Goal: Transaction & Acquisition: Purchase product/service

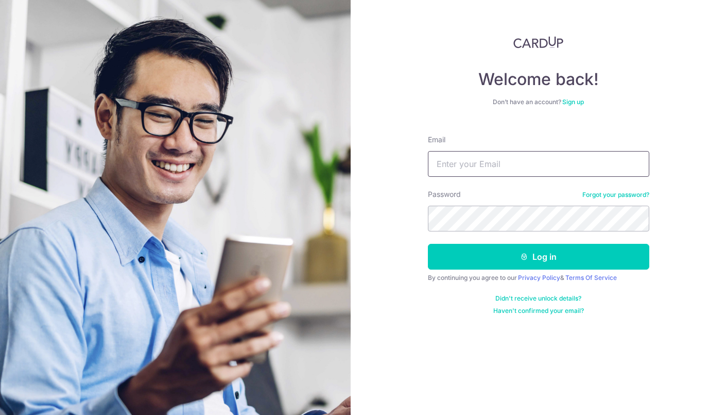
click at [453, 159] on input "Email" at bounding box center [538, 164] width 221 height 26
type input "[DATE][EMAIL_ADDRESS][DOMAIN_NAME]"
click at [632, 28] on div "Welcome back! Don’t have an account? Sign up Email noel.tan88@gmail.com Passwor…" at bounding box center [538, 207] width 375 height 415
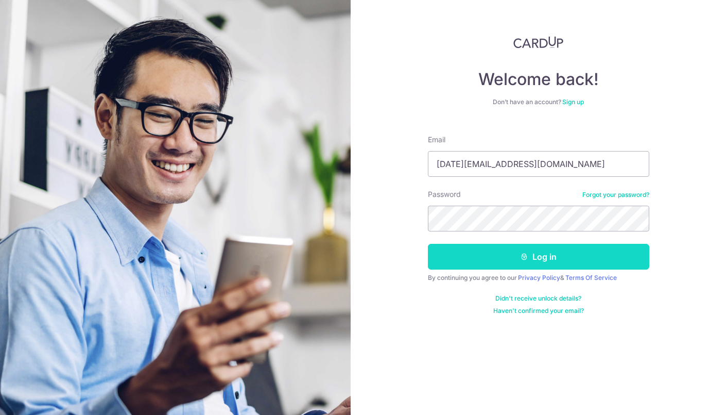
click at [493, 252] on button "Log in" at bounding box center [538, 257] width 221 height 26
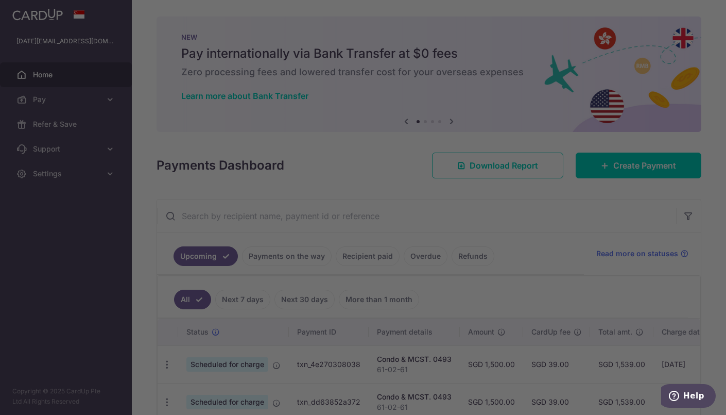
click at [530, 113] on div at bounding box center [366, 209] width 733 height 419
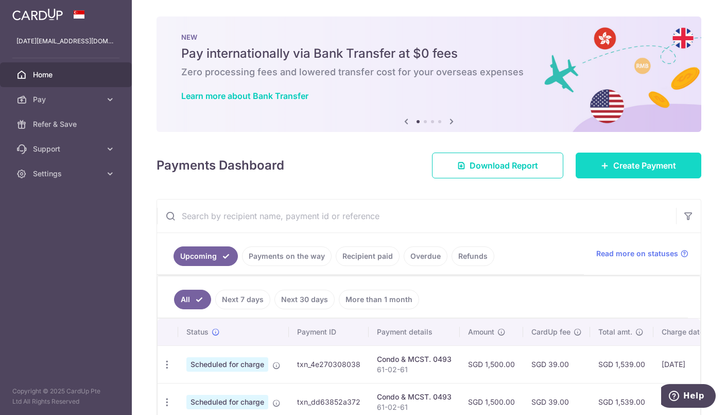
click at [615, 157] on link "Create Payment" at bounding box center [639, 165] width 126 height 26
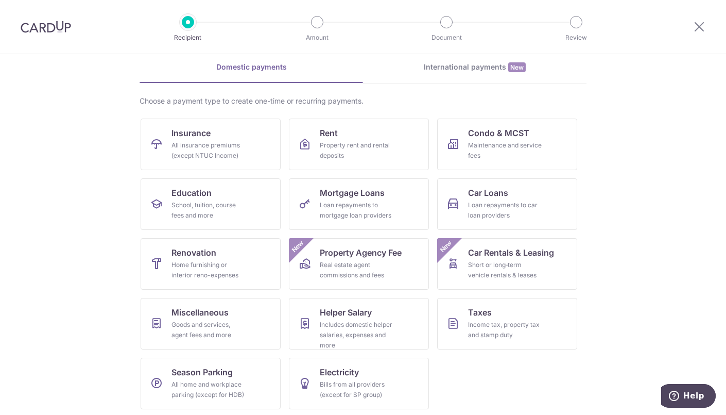
scroll to position [45, 0]
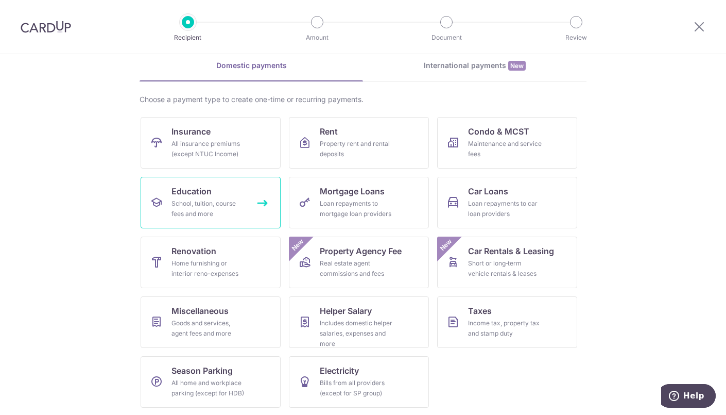
click at [269, 198] on link "Education School, tuition, course fees and more" at bounding box center [211, 202] width 140 height 51
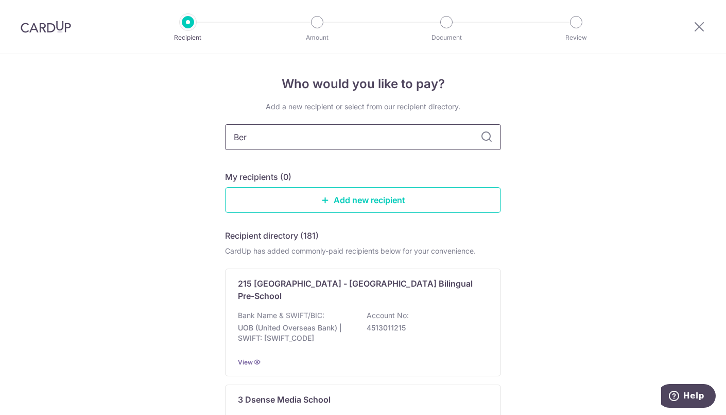
type input "Berr"
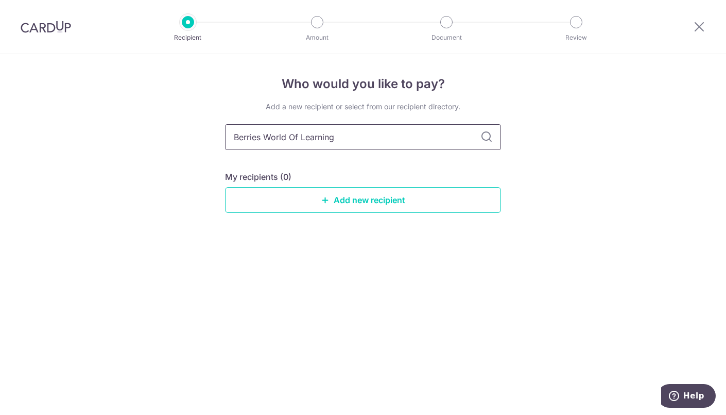
type input "Berries World Of Learning"
click at [486, 138] on icon at bounding box center [486, 137] width 12 height 12
click at [376, 204] on link "Add new recipient" at bounding box center [363, 200] width 276 height 26
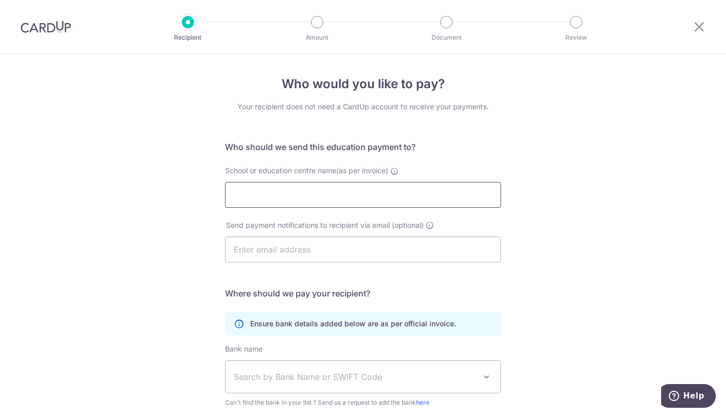
click at [377, 200] on input "School or education centre name(as per invoice)" at bounding box center [363, 195] width 276 height 26
type input "Berries World of Learning School (WG) Pte Ltd"
click at [351, 245] on input "text" at bounding box center [363, 249] width 276 height 26
click at [419, 290] on h5 "Where should we pay your recipient?" at bounding box center [363, 293] width 276 height 12
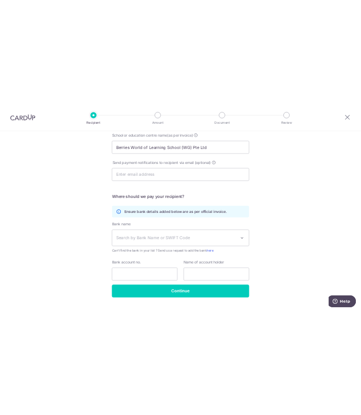
scroll to position [110, 0]
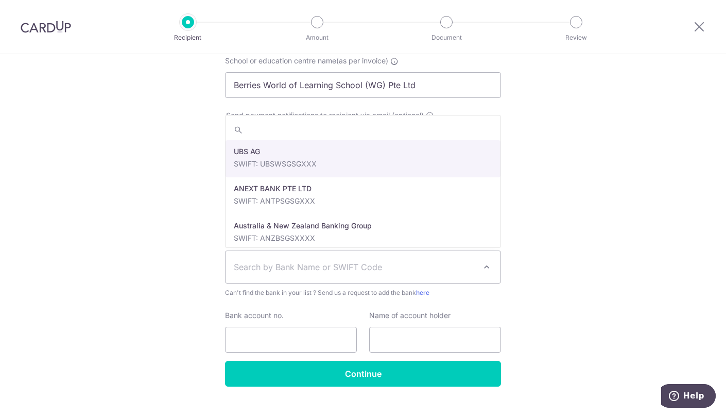
click at [371, 278] on span "Search by Bank Name or SWIFT Code" at bounding box center [363, 267] width 275 height 32
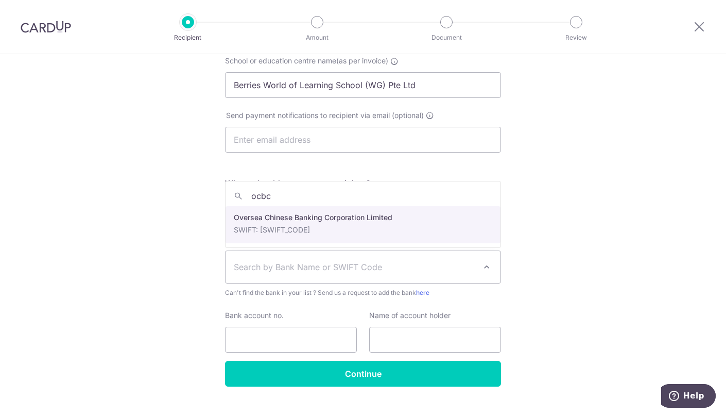
type input "ocbc"
select select "12"
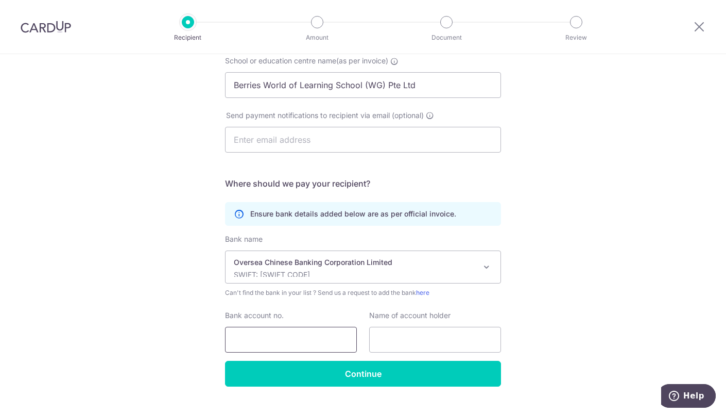
click at [305, 330] on input "Bank account no." at bounding box center [291, 339] width 132 height 26
type input "514806595001"
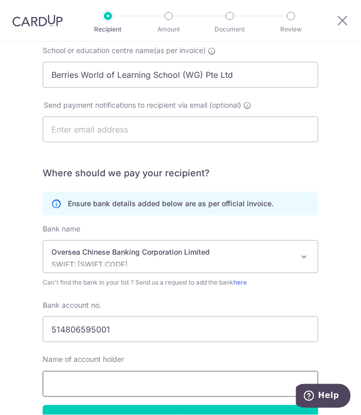
click at [198, 388] on input "text" at bounding box center [181, 384] width 276 height 26
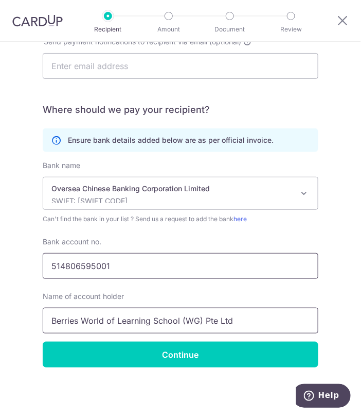
scroll to position [170, 0]
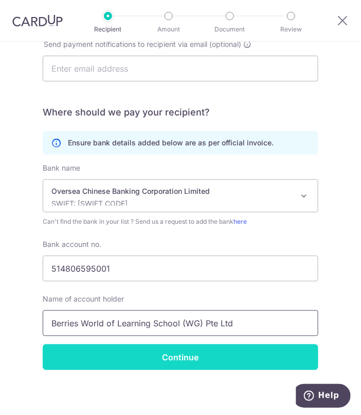
type input "Berries World of Learning School (WG) Pte Ltd"
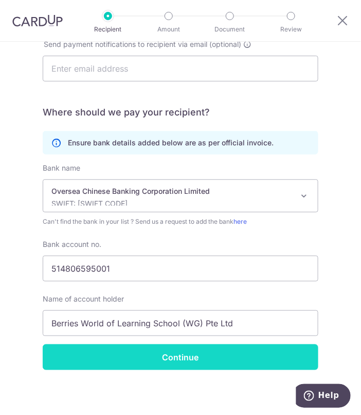
click at [205, 347] on input "Continue" at bounding box center [181, 357] width 276 height 26
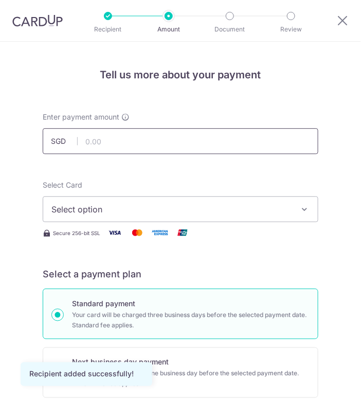
click at [199, 140] on input "text" at bounding box center [181, 141] width 276 height 26
type input "854.56"
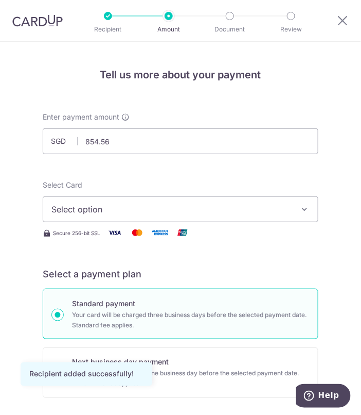
click at [263, 210] on span "Select option" at bounding box center [173, 209] width 244 height 12
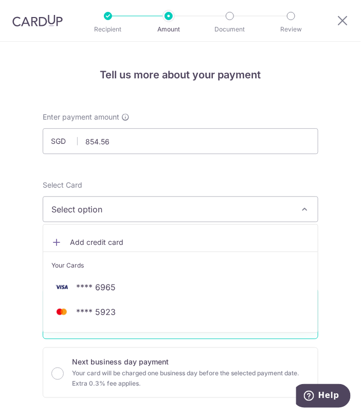
click at [88, 244] on span "Add credit card" at bounding box center [190, 242] width 240 height 10
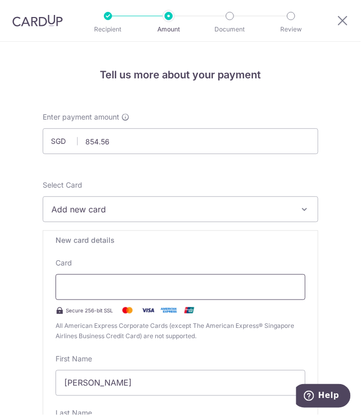
click at [94, 292] on div at bounding box center [181, 287] width 250 height 26
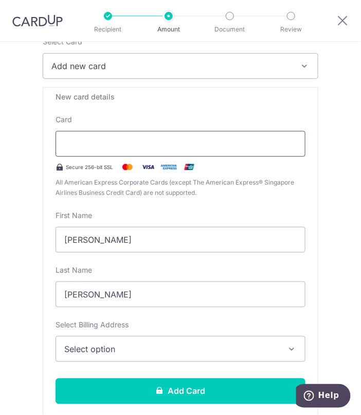
scroll to position [144, 0]
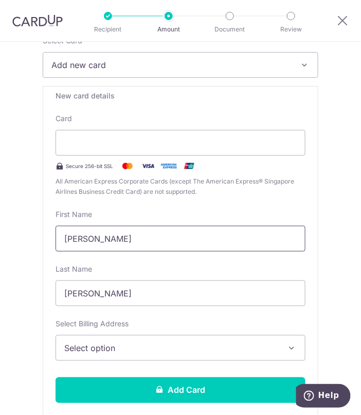
click at [68, 235] on input "Tan Eu Jeen" at bounding box center [181, 239] width 250 height 26
type input "Noel Eu Jeen"
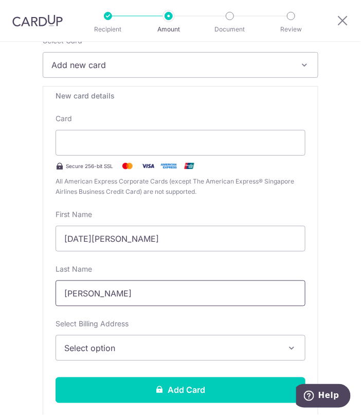
click at [73, 292] on input "Noel" at bounding box center [181, 293] width 250 height 26
type input "Tan"
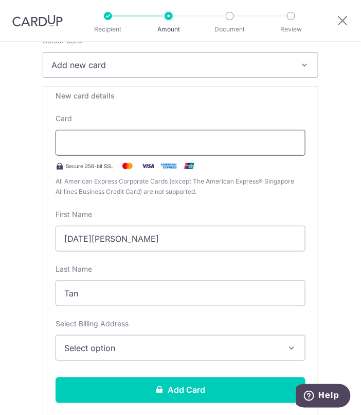
click at [144, 148] on div at bounding box center [181, 143] width 250 height 26
drag, startPoint x: 131, startPoint y: 240, endPoint x: 23, endPoint y: 233, distance: 108.4
click at [116, 350] on span "Select option" at bounding box center [173, 347] width 218 height 12
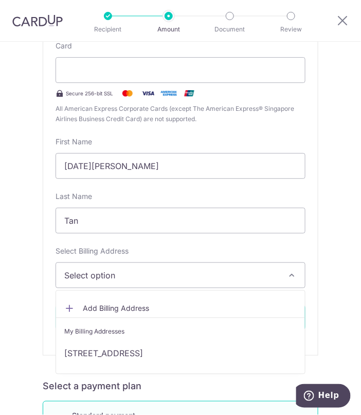
scroll to position [215, 0]
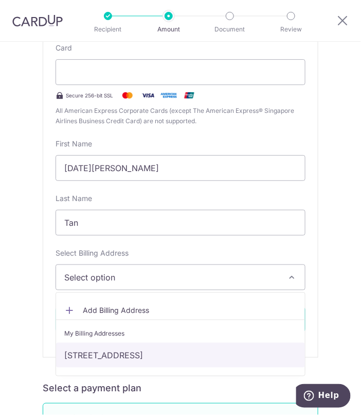
click at [123, 352] on link "61 MIMOSA ROAD, 02-61, Singapore, Singapore-808015" at bounding box center [180, 354] width 249 height 25
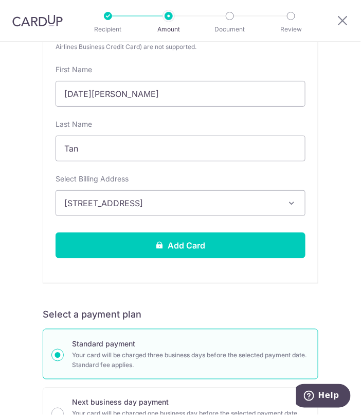
scroll to position [290, 0]
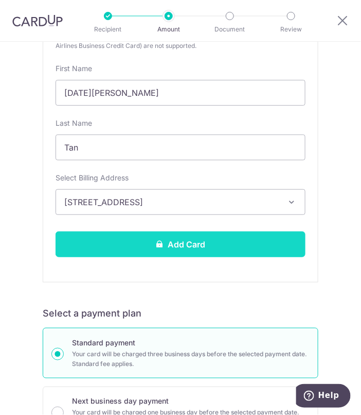
click at [209, 238] on button "Add Card" at bounding box center [181, 244] width 250 height 26
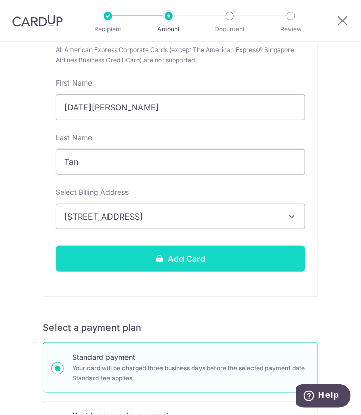
scroll to position [304, 0]
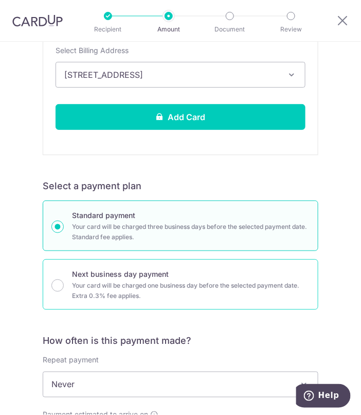
click at [137, 281] on p "Your card will be charged one business day before the selected payment date. Ex…" at bounding box center [191, 290] width 238 height 21
click at [64, 281] on input "Next business day payment Your card will be charged one business day before the…" at bounding box center [57, 285] width 12 height 12
radio input "false"
radio input "true"
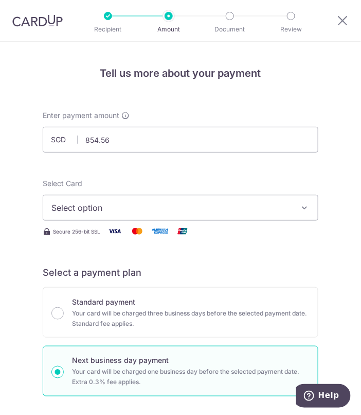
scroll to position [4, 0]
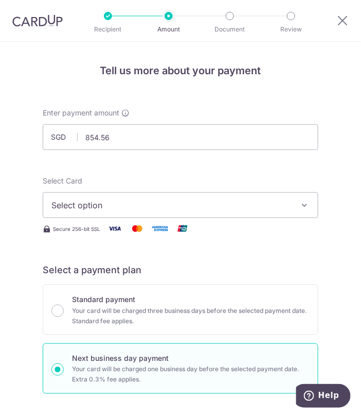
click at [213, 205] on span "Select option" at bounding box center [173, 205] width 244 height 12
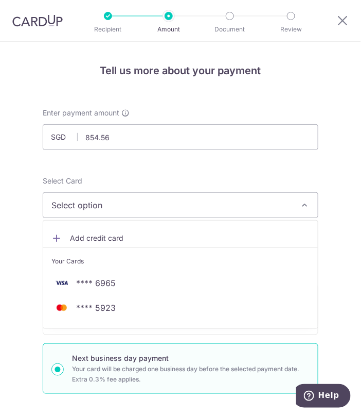
click at [122, 238] on span "Add credit card" at bounding box center [190, 238] width 240 height 10
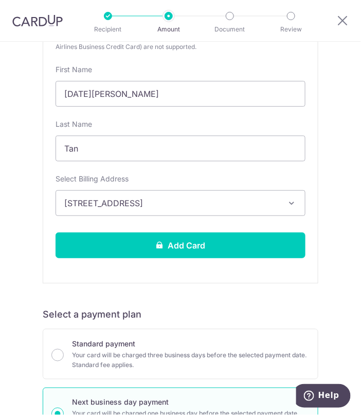
scroll to position [230, 0]
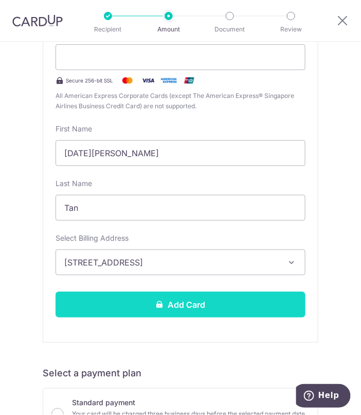
click at [240, 297] on button "Add Card" at bounding box center [181, 304] width 250 height 26
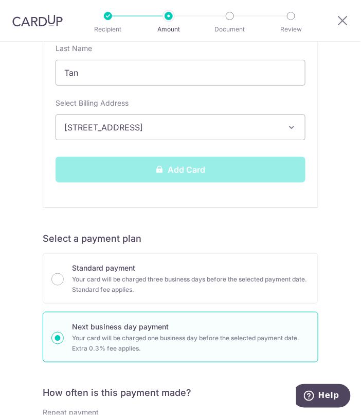
scroll to position [368, 0]
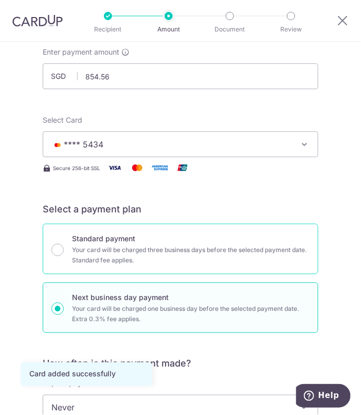
click at [220, 257] on p "Your card will be charged three business days before the selected payment date.…" at bounding box center [191, 255] width 238 height 21
click at [64, 256] on input "Standard payment Your card will be charged three business days before the selec…" at bounding box center [57, 250] width 12 height 12
radio input "true"
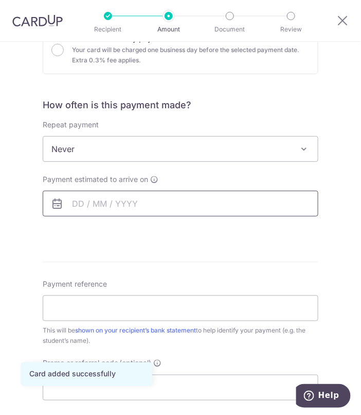
scroll to position [319, 0]
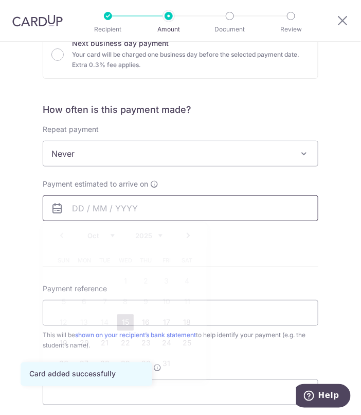
click at [175, 205] on input "text" at bounding box center [181, 208] width 276 height 26
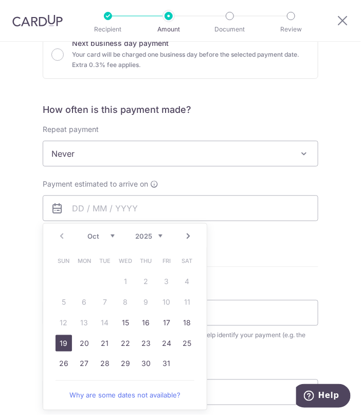
click at [64, 341] on link "19" at bounding box center [64, 343] width 16 height 16
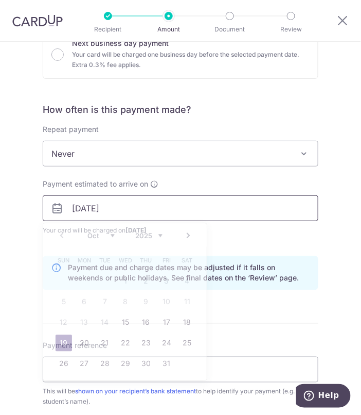
click at [214, 207] on input "19/10/2025" at bounding box center [181, 208] width 276 height 26
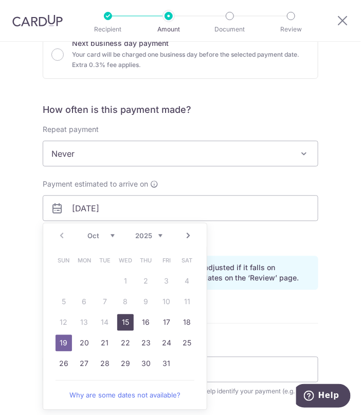
click at [122, 317] on link "15" at bounding box center [125, 322] width 16 height 16
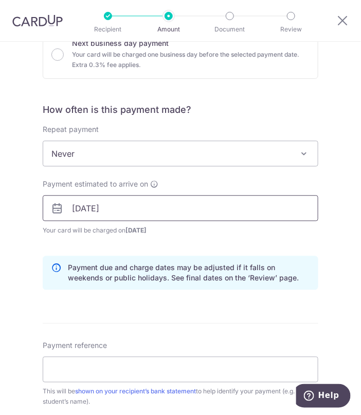
click at [242, 212] on input "15/10/2025" at bounding box center [181, 208] width 276 height 26
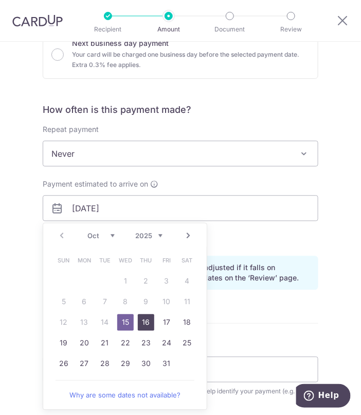
click at [144, 319] on link "16" at bounding box center [146, 322] width 16 height 16
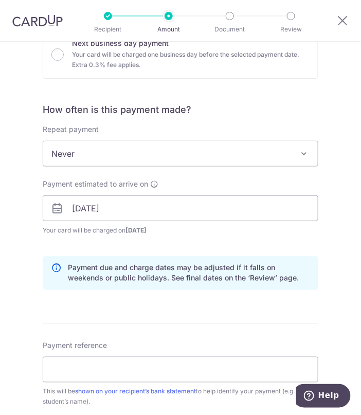
click at [240, 240] on div "Payment estimated to arrive on 16/10/2025 Prev Next Oct Nov Dec 2025 2026 2027 …" at bounding box center [181, 213] width 288 height 69
click at [243, 209] on input "[DATE]" at bounding box center [181, 208] width 276 height 26
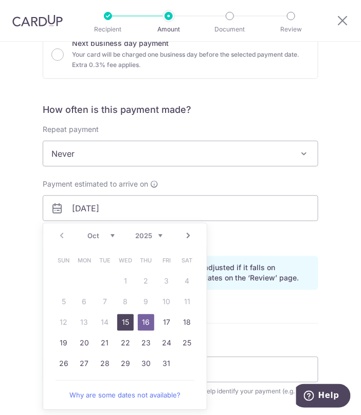
click at [129, 314] on link "15" at bounding box center [125, 322] width 16 height 16
type input "15/10/2025"
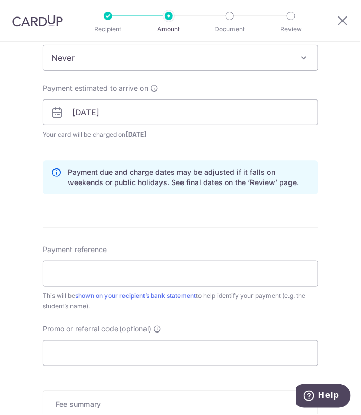
scroll to position [444, 0]
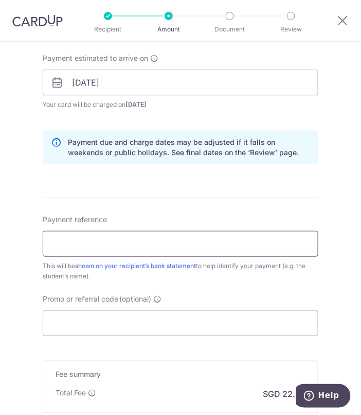
click at [179, 249] on input "Payment reference" at bounding box center [181, 244] width 276 height 26
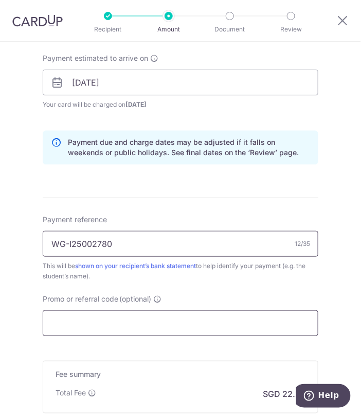
type input "WG-I25002780"
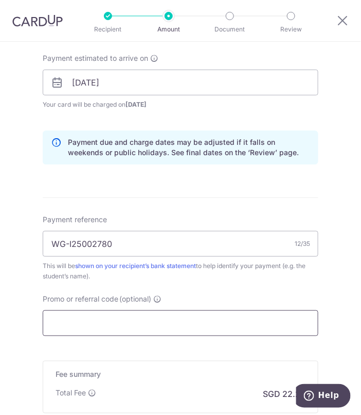
click at [195, 313] on input "Promo or referral code (optional)" at bounding box center [181, 323] width 276 height 26
paste input "OFF225"
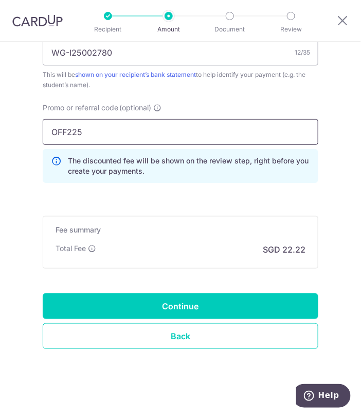
scroll to position [637, 0]
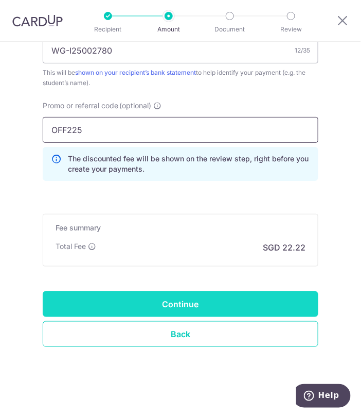
type input "OFF225"
click at [221, 302] on input "Continue" at bounding box center [181, 304] width 276 height 26
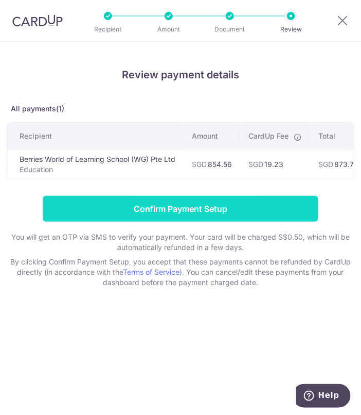
click at [216, 203] on input "Confirm Payment Setup" at bounding box center [181, 209] width 276 height 26
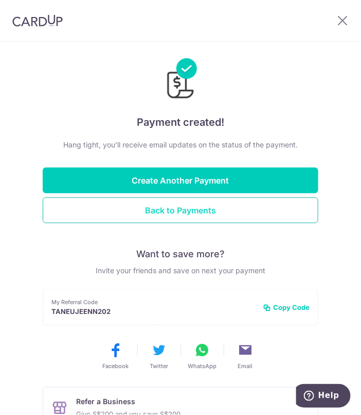
click at [204, 212] on button "Back to Payments" at bounding box center [181, 210] width 276 height 26
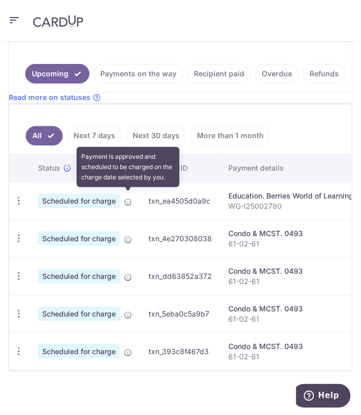
click at [129, 198] on icon at bounding box center [128, 202] width 8 height 8
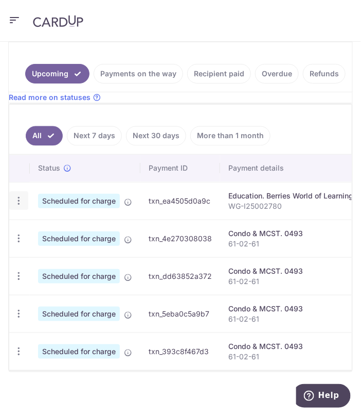
click at [17, 196] on icon "button" at bounding box center [18, 201] width 11 height 11
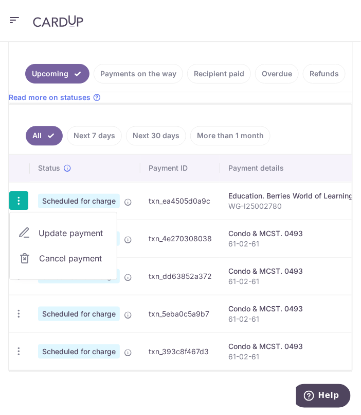
click at [202, 198] on td "txn_ea4505d0a9c" at bounding box center [181, 201] width 80 height 38
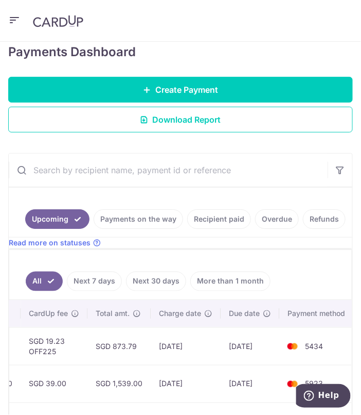
scroll to position [146, 0]
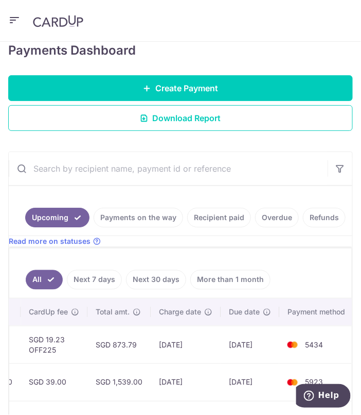
click at [152, 211] on link "Payments on the way" at bounding box center [139, 218] width 90 height 20
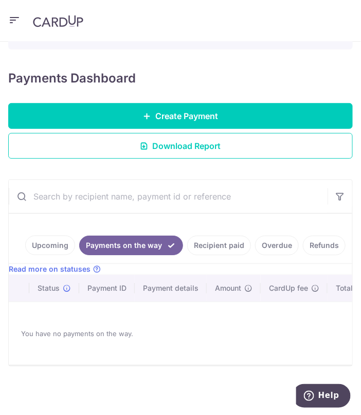
scroll to position [115, 0]
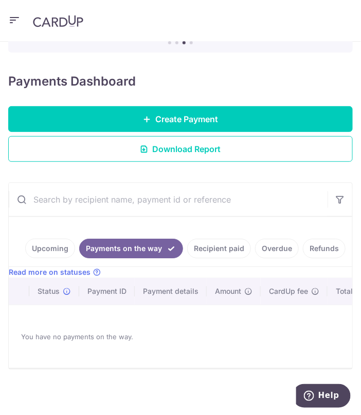
click at [62, 250] on link "Upcoming" at bounding box center [50, 248] width 50 height 20
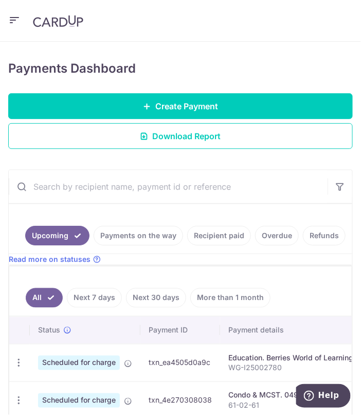
scroll to position [146, 0]
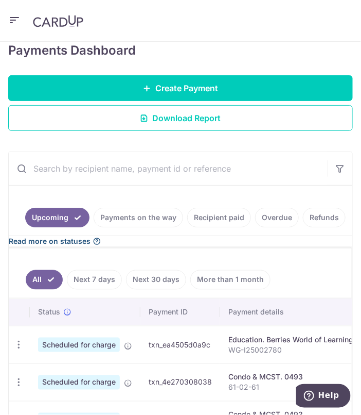
click at [95, 238] on icon at bounding box center [97, 241] width 8 height 8
click at [21, 342] on icon "button" at bounding box center [18, 344] width 11 height 11
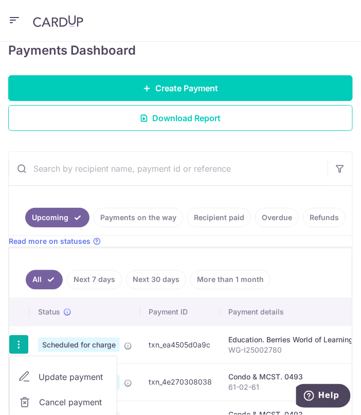
click at [91, 365] on link "Update payment" at bounding box center [63, 377] width 107 height 25
radio input "true"
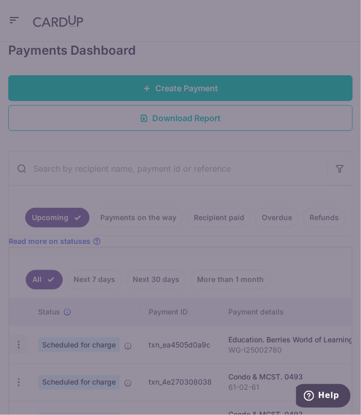
type input "854.56"
type input "[DATE]"
type input "WG-I25002780"
type input "OFF225"
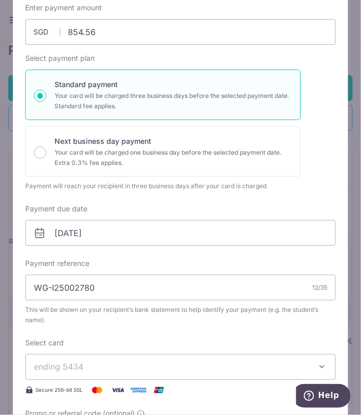
scroll to position [45, 0]
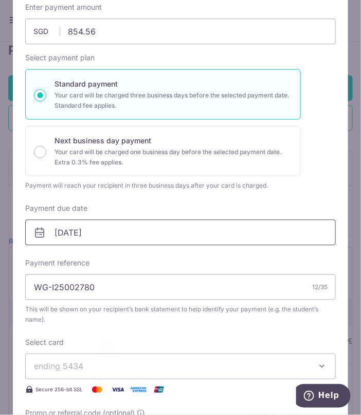
click at [95, 227] on input "[DATE]" at bounding box center [180, 232] width 311 height 26
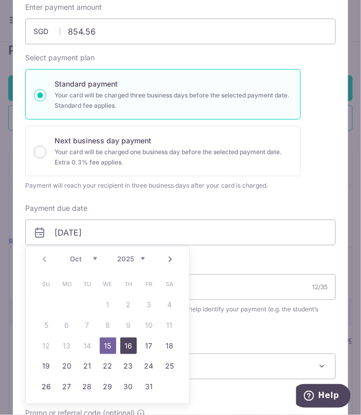
click at [125, 343] on link "16" at bounding box center [128, 345] width 16 height 16
type input "[DATE]"
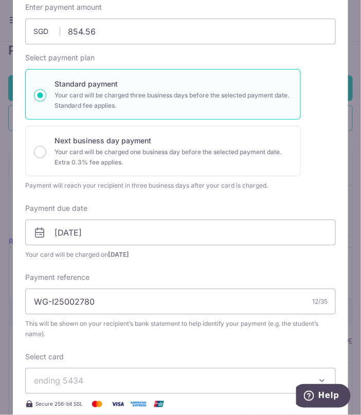
scroll to position [279, 0]
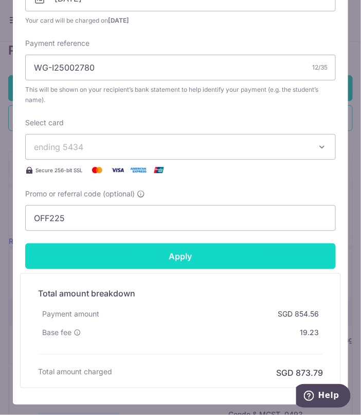
click at [200, 256] on input "Apply" at bounding box center [180, 256] width 311 height 26
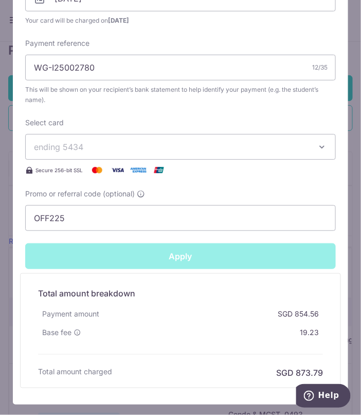
type input "Successfully Applied"
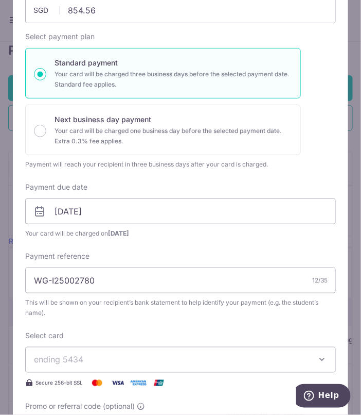
scroll to position [0, 0]
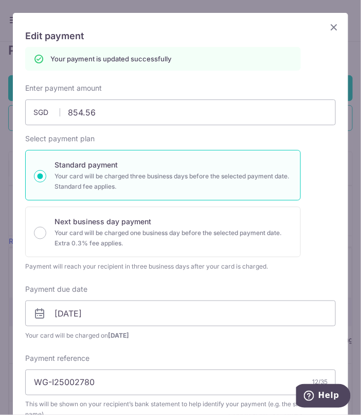
click at [334, 27] on icon "Close" at bounding box center [334, 27] width 12 height 13
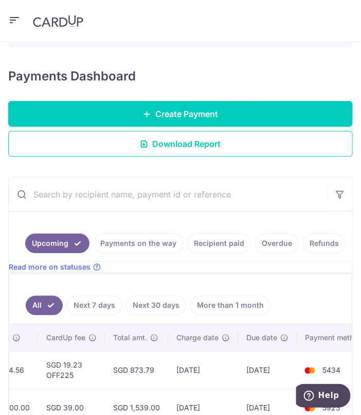
scroll to position [0, 476]
